Goal: Check status: Check status

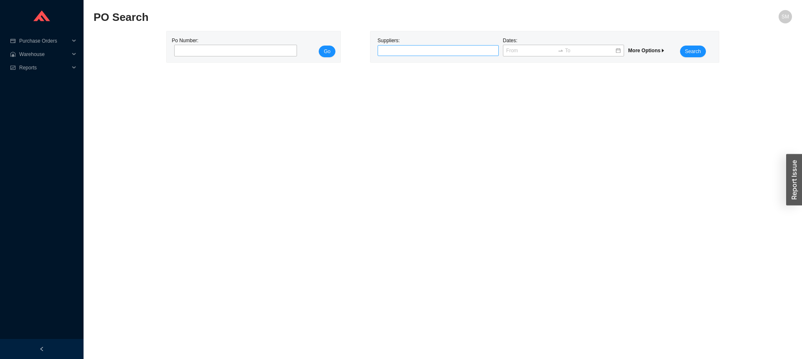
click at [420, 47] on div at bounding box center [434, 50] width 111 height 8
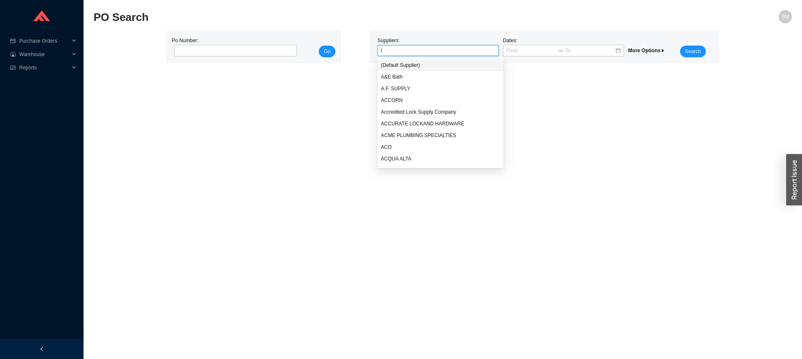
type input "lo"
click at [414, 66] on div "Lo and Co" at bounding box center [441, 65] width 120 height 8
click at [695, 48] on span "Search" at bounding box center [693, 51] width 16 height 8
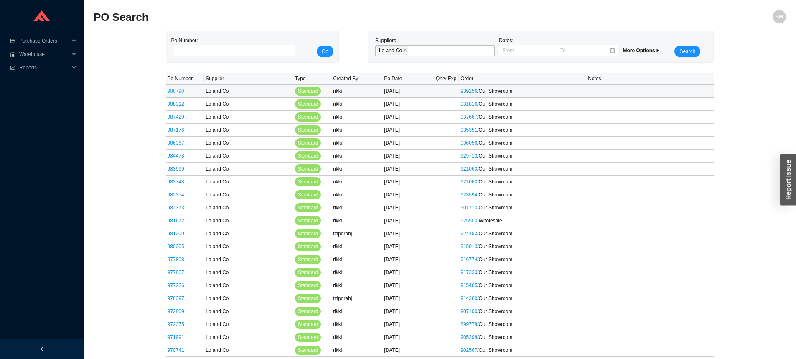
click at [179, 92] on link "988790" at bounding box center [176, 91] width 17 height 6
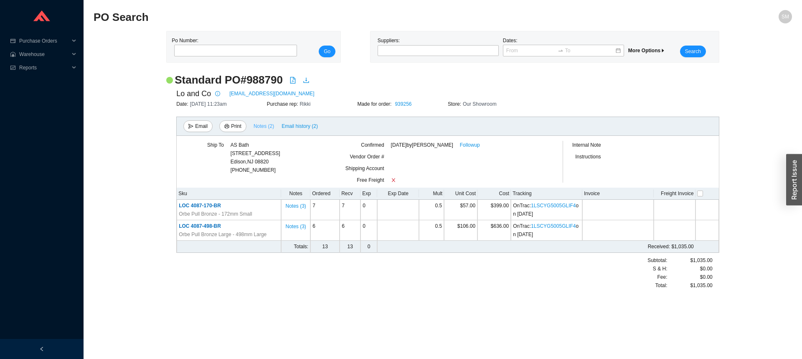
click at [262, 127] on span "Notes ( 2 )" at bounding box center [264, 126] width 20 height 8
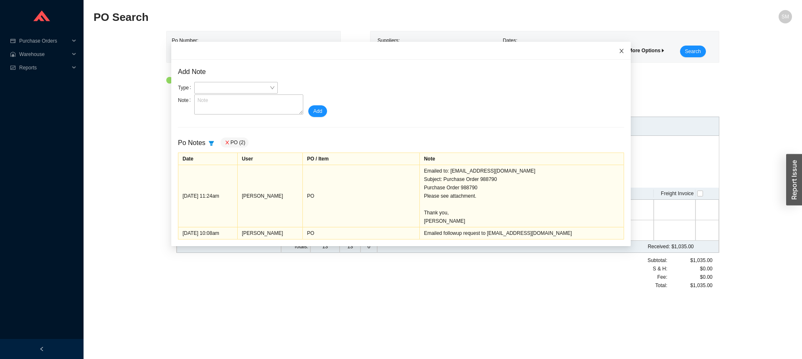
click at [619, 52] on icon "close" at bounding box center [622, 51] width 6 height 6
